Goal: Task Accomplishment & Management: Manage account settings

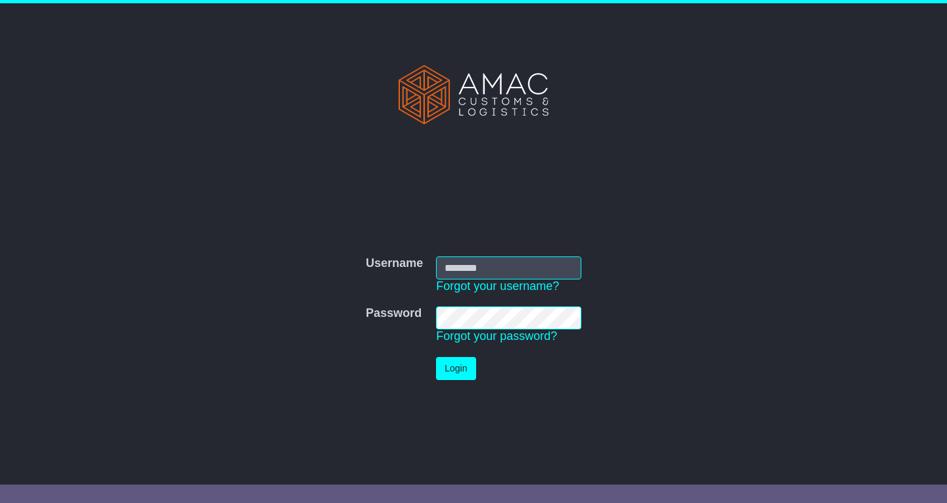
type input "*******"
click at [452, 371] on button "Login" at bounding box center [455, 368] width 39 height 23
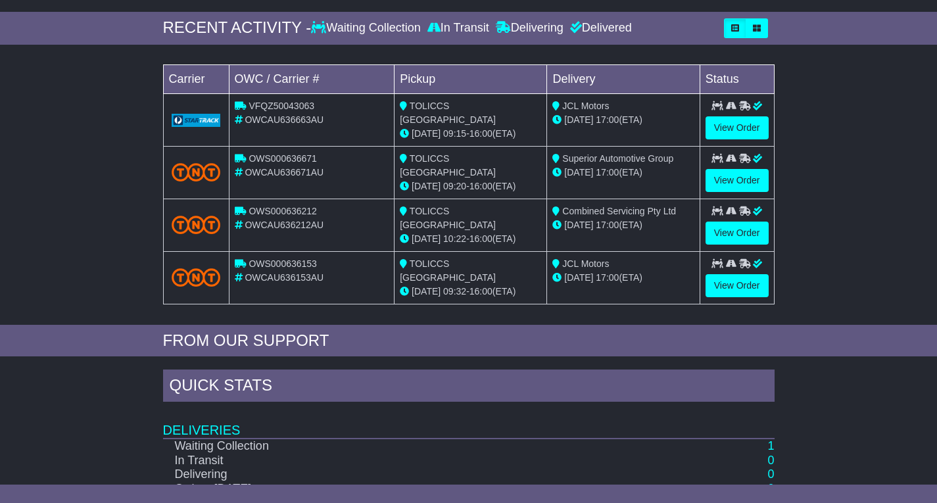
scroll to position [263, 0]
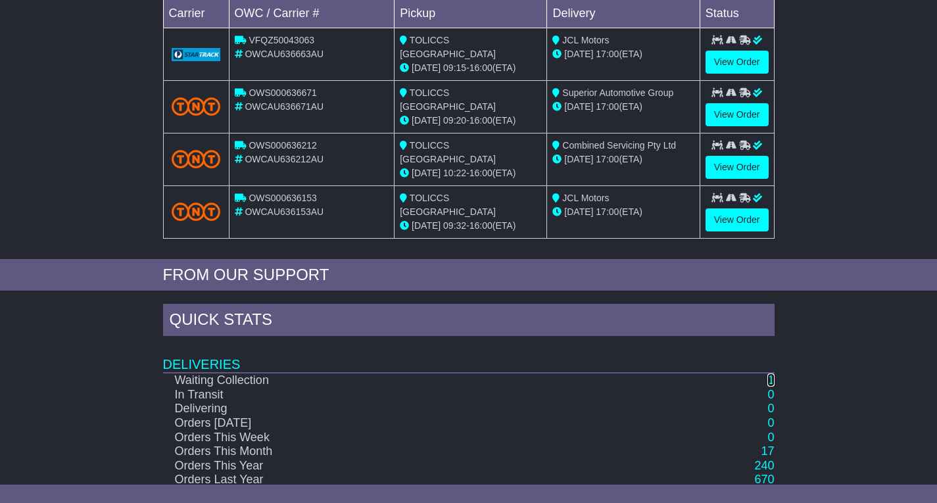
click at [768, 375] on link "1" at bounding box center [770, 379] width 7 height 13
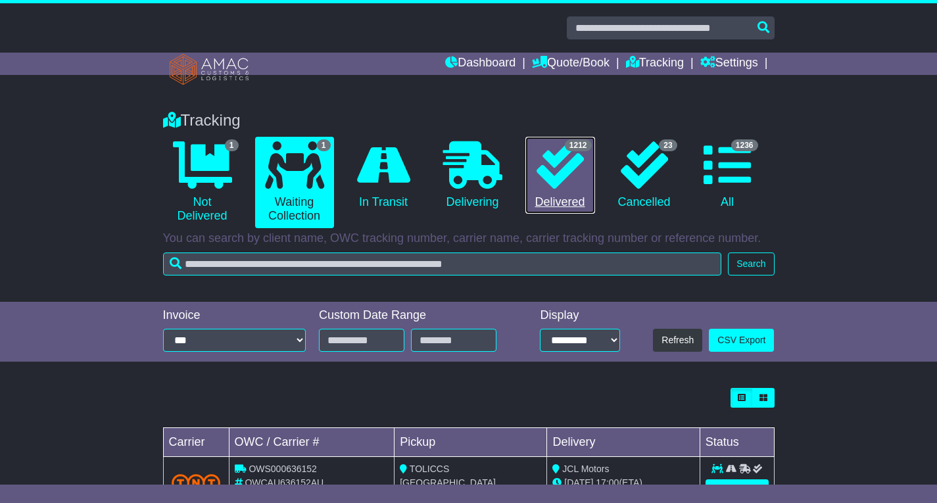
click at [556, 168] on icon at bounding box center [559, 164] width 47 height 47
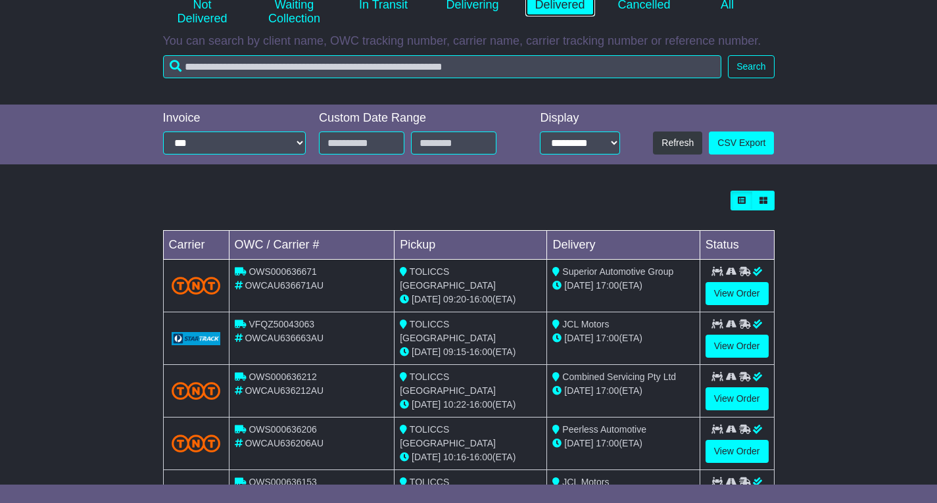
scroll to position [263, 0]
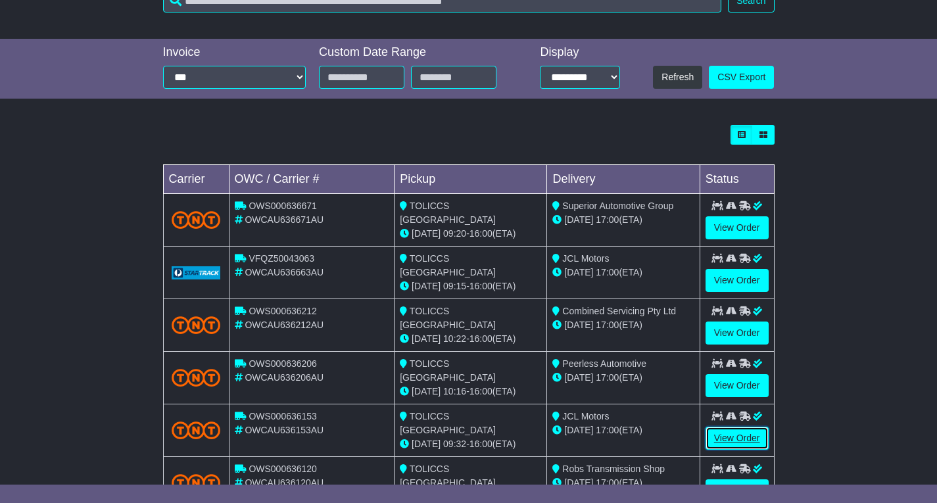
click at [729, 430] on link "View Order" at bounding box center [736, 438] width 63 height 23
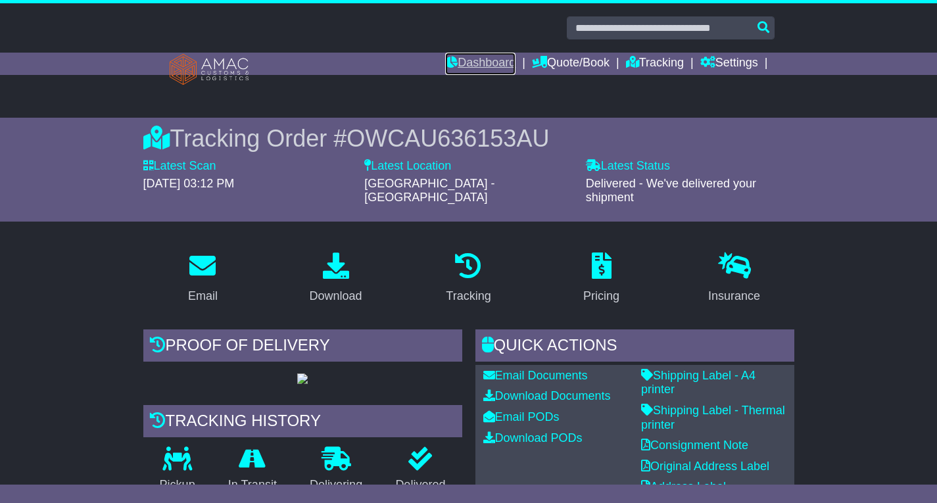
click at [467, 53] on link "Dashboard" at bounding box center [480, 64] width 70 height 22
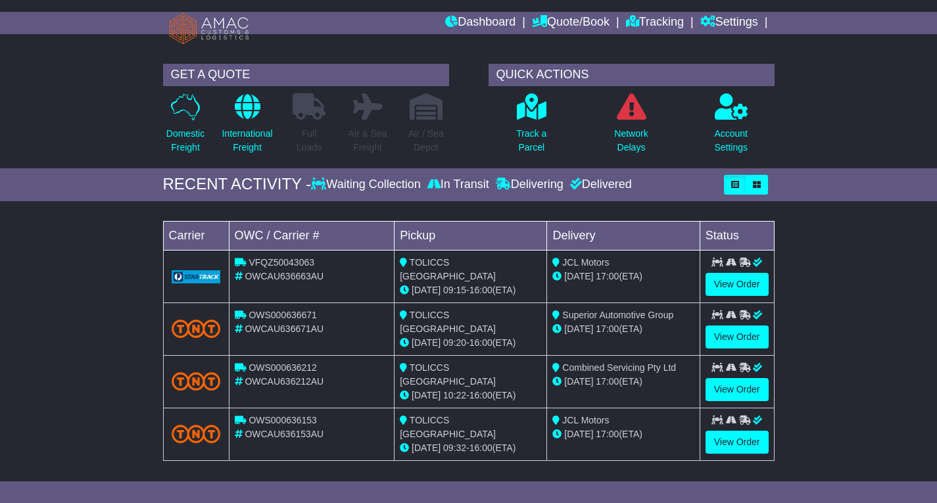
scroll to position [66, 0]
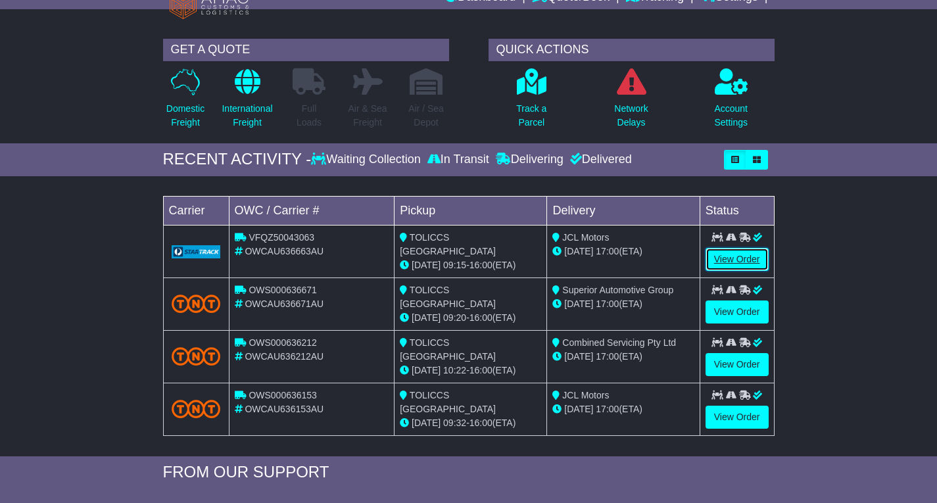
click at [740, 256] on link "View Order" at bounding box center [736, 259] width 63 height 23
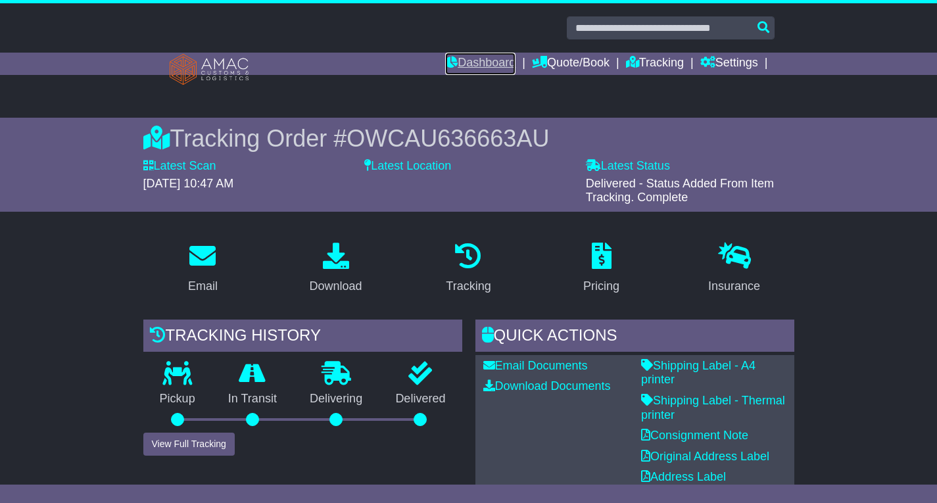
click at [475, 59] on link "Dashboard" at bounding box center [480, 64] width 70 height 22
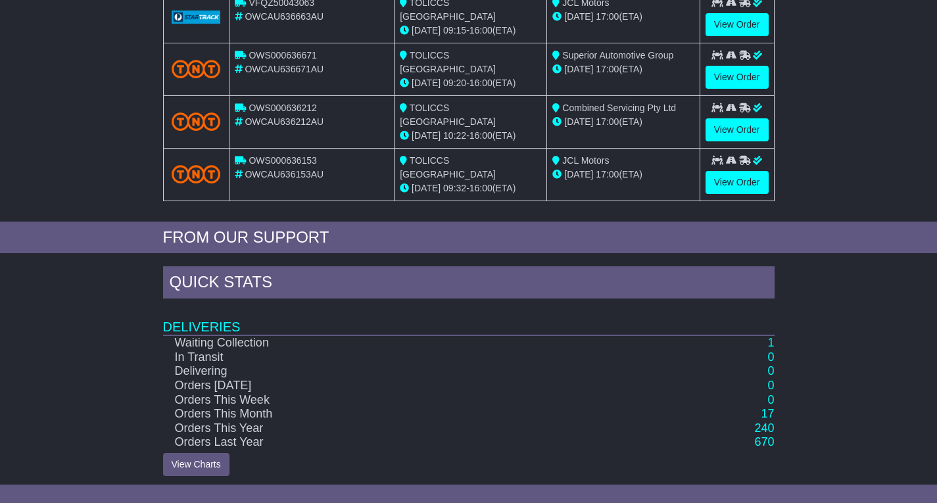
scroll to position [301, 0]
click at [771, 340] on link "1" at bounding box center [770, 341] width 7 height 13
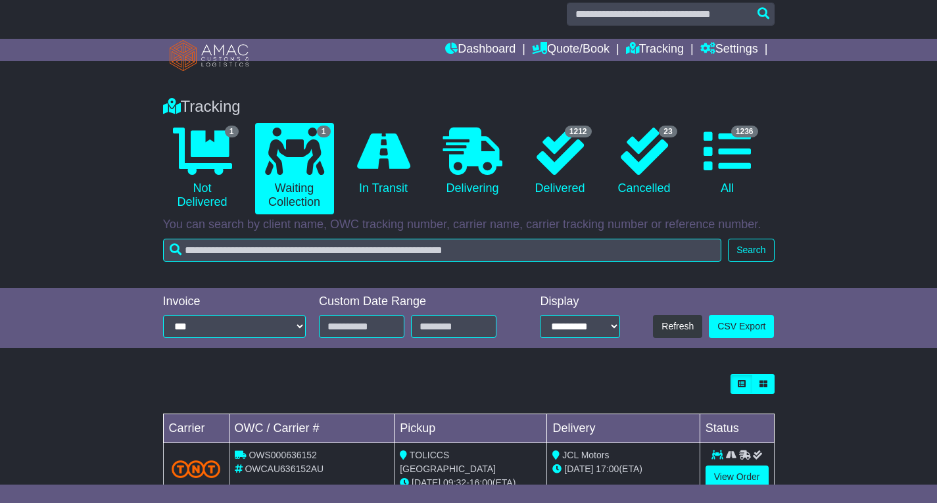
scroll to position [52, 0]
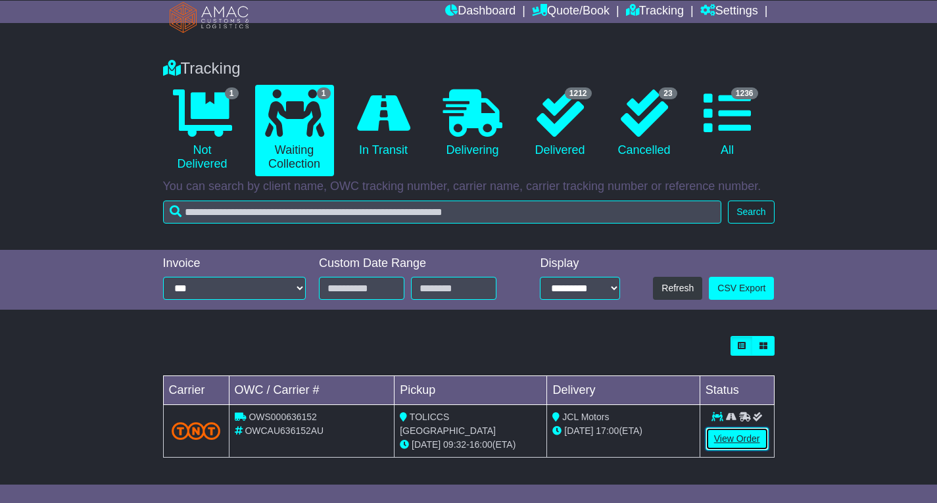
click at [745, 441] on link "View Order" at bounding box center [736, 438] width 63 height 23
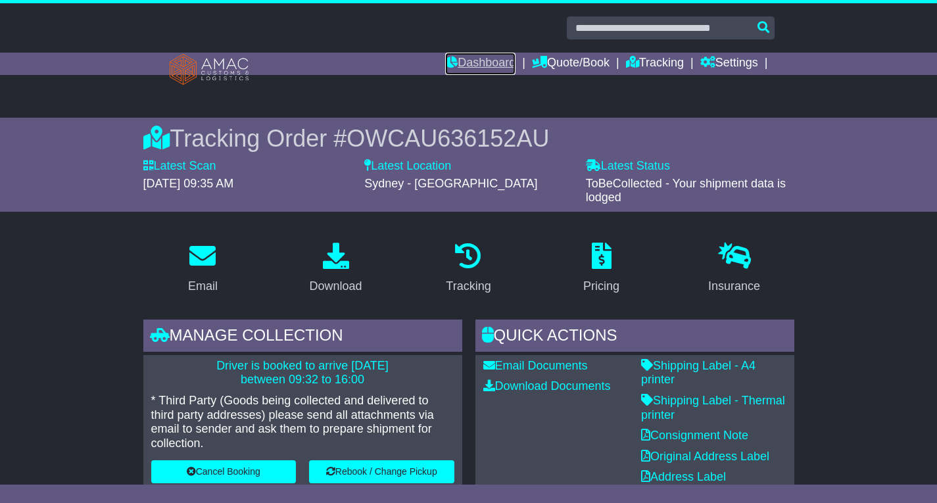
click at [473, 60] on link "Dashboard" at bounding box center [480, 64] width 70 height 22
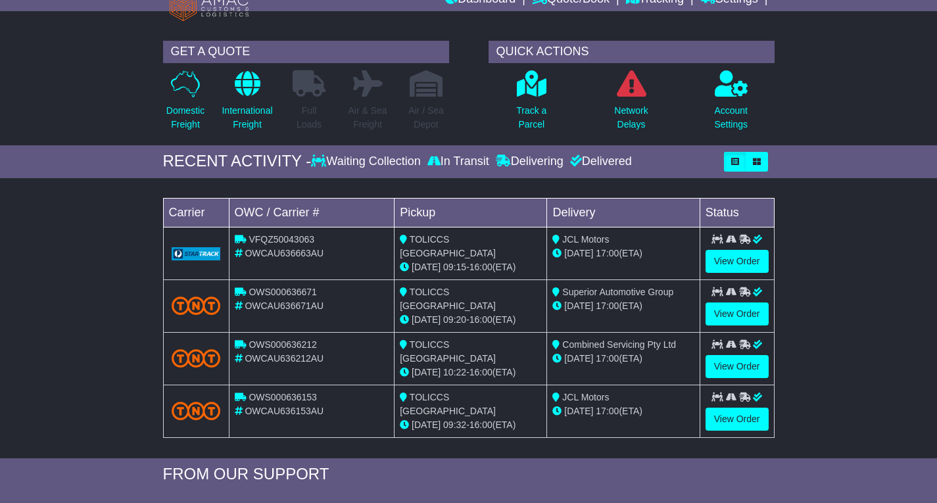
scroll to position [131, 0]
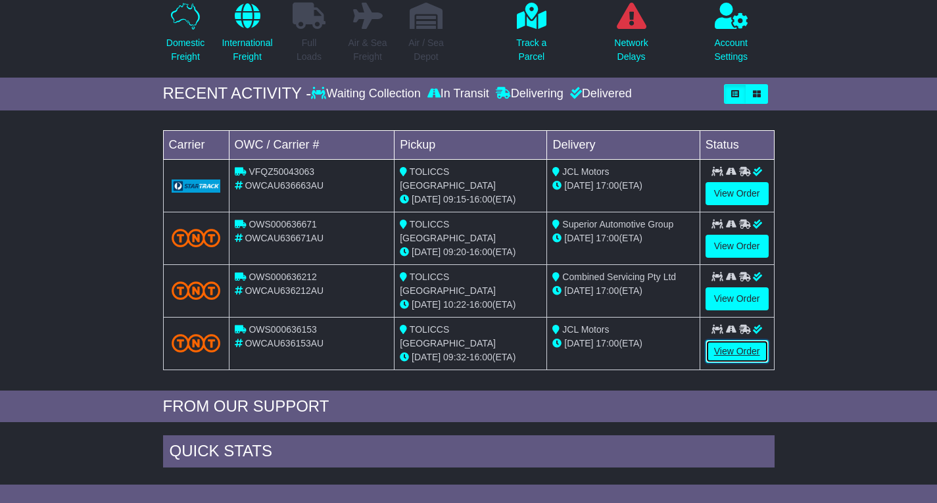
click at [739, 343] on link "View Order" at bounding box center [736, 351] width 63 height 23
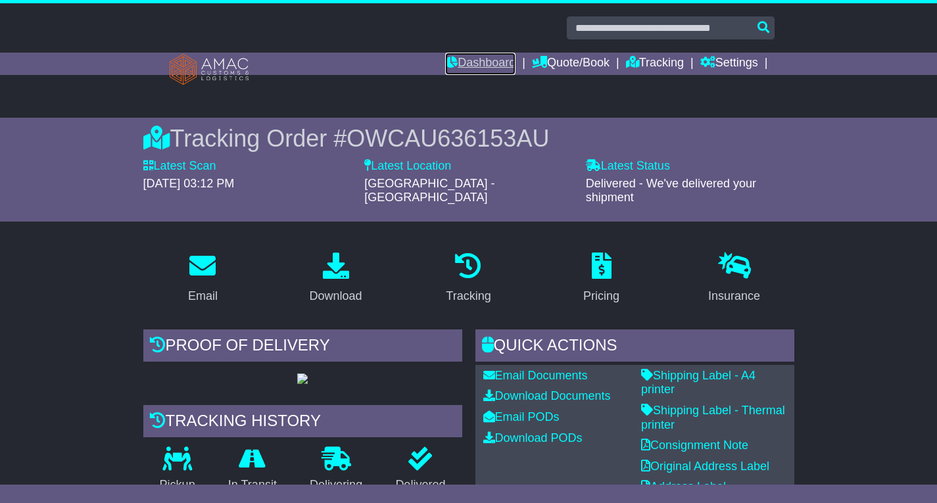
click at [489, 63] on link "Dashboard" at bounding box center [480, 64] width 70 height 22
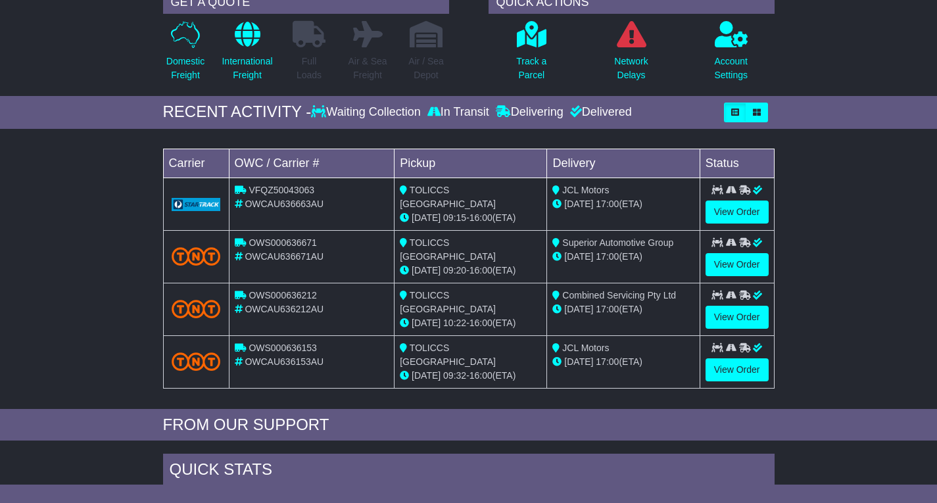
scroll to position [301, 0]
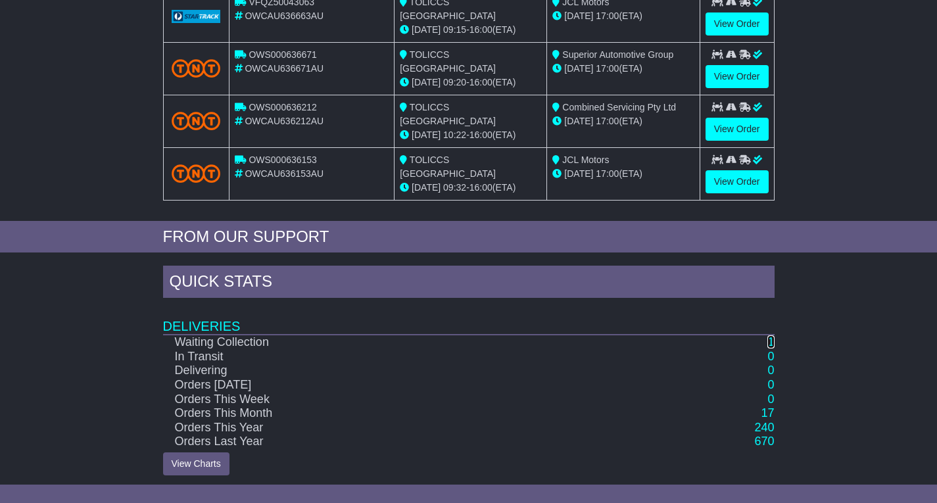
click at [771, 336] on link "1" at bounding box center [770, 341] width 7 height 13
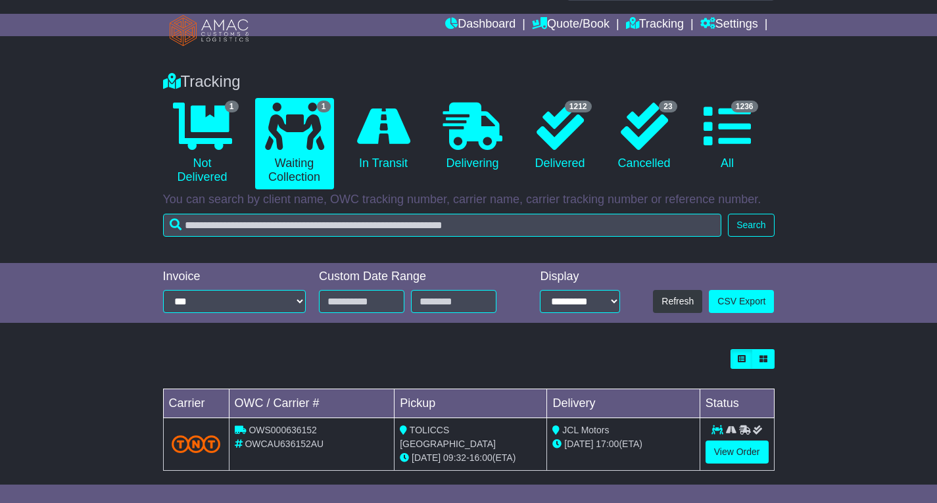
scroll to position [52, 0]
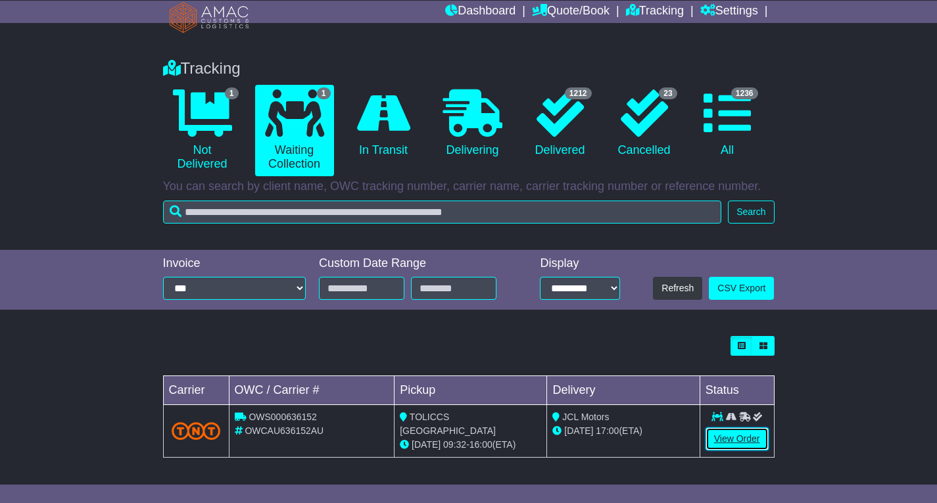
click at [740, 436] on link "View Order" at bounding box center [736, 438] width 63 height 23
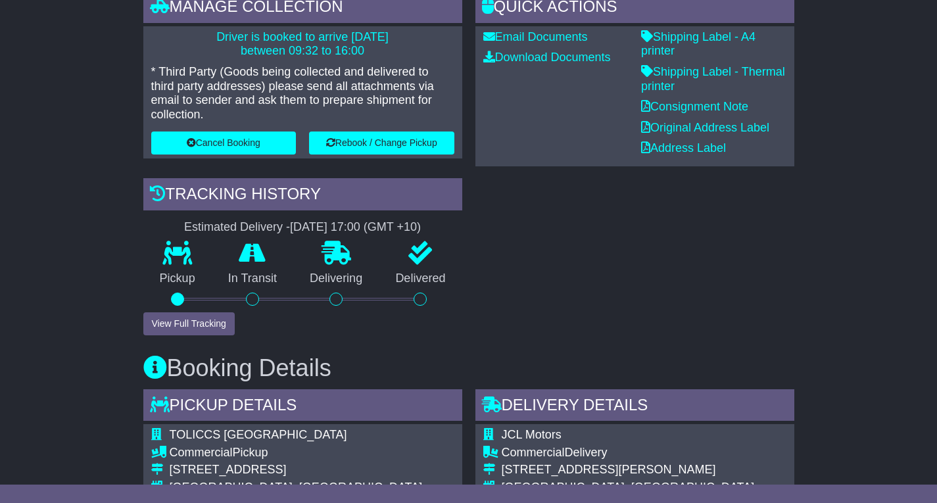
scroll to position [263, 0]
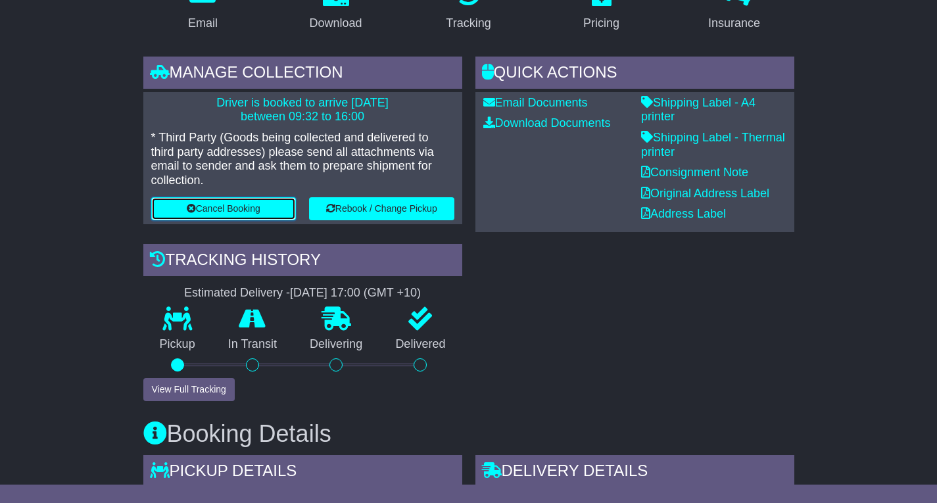
click at [228, 208] on button "Cancel Booking" at bounding box center [223, 208] width 145 height 23
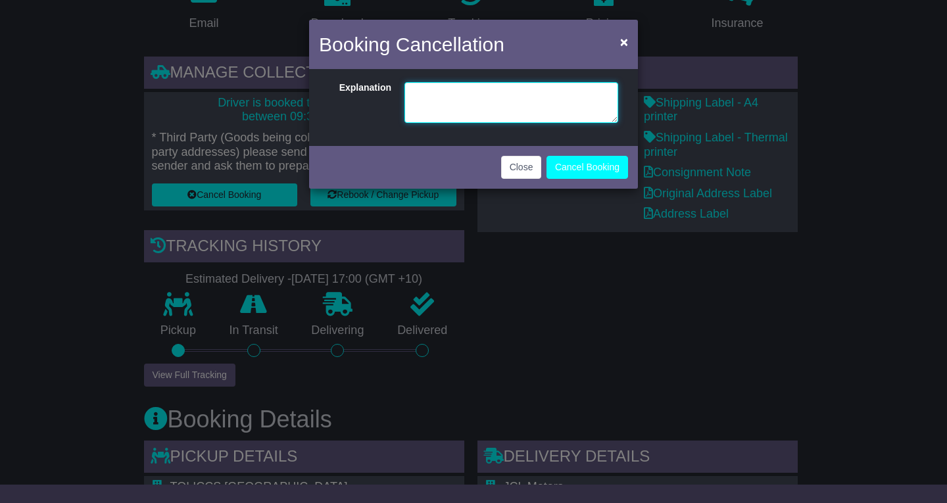
click at [439, 101] on textarea at bounding box center [511, 102] width 214 height 41
type textarea "**********"
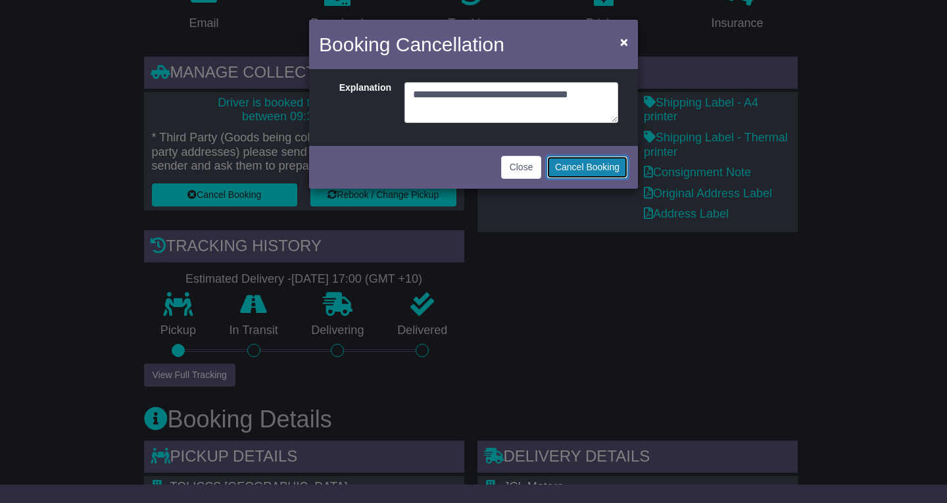
click at [586, 172] on button "Cancel Booking" at bounding box center [587, 167] width 82 height 23
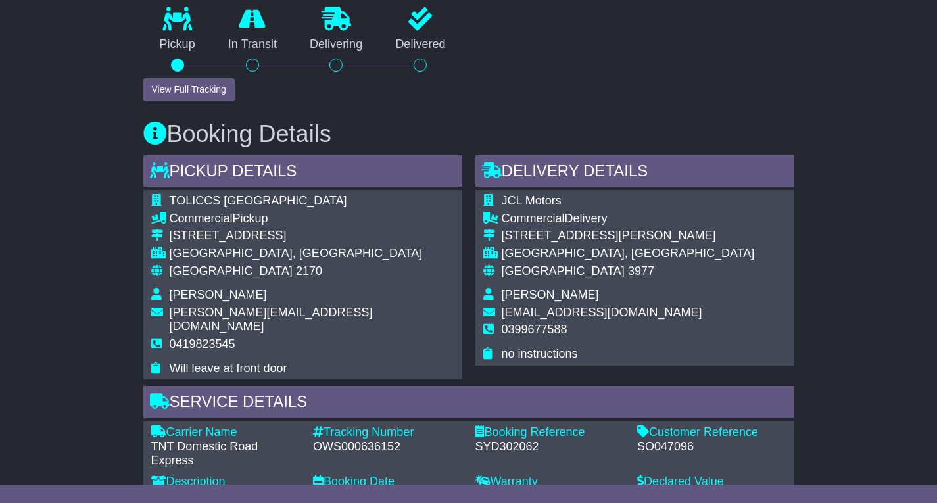
scroll to position [592, 0]
